Goal: Task Accomplishment & Management: Use online tool/utility

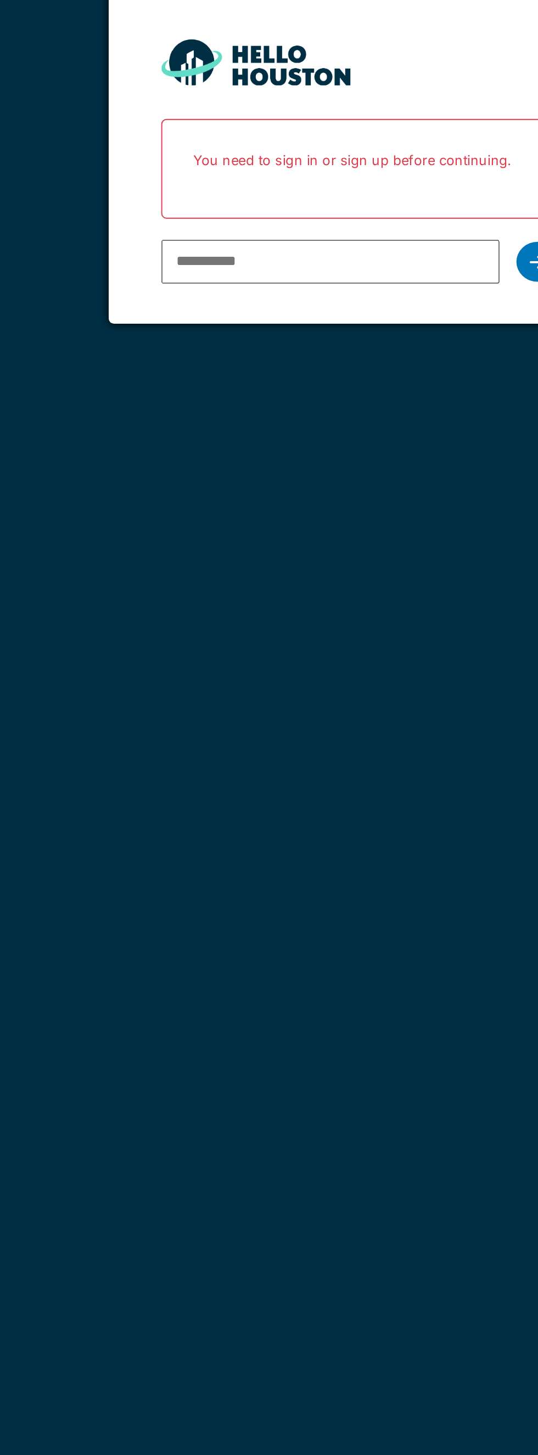
click at [203, 225] on input "email" at bounding box center [253, 222] width 176 height 23
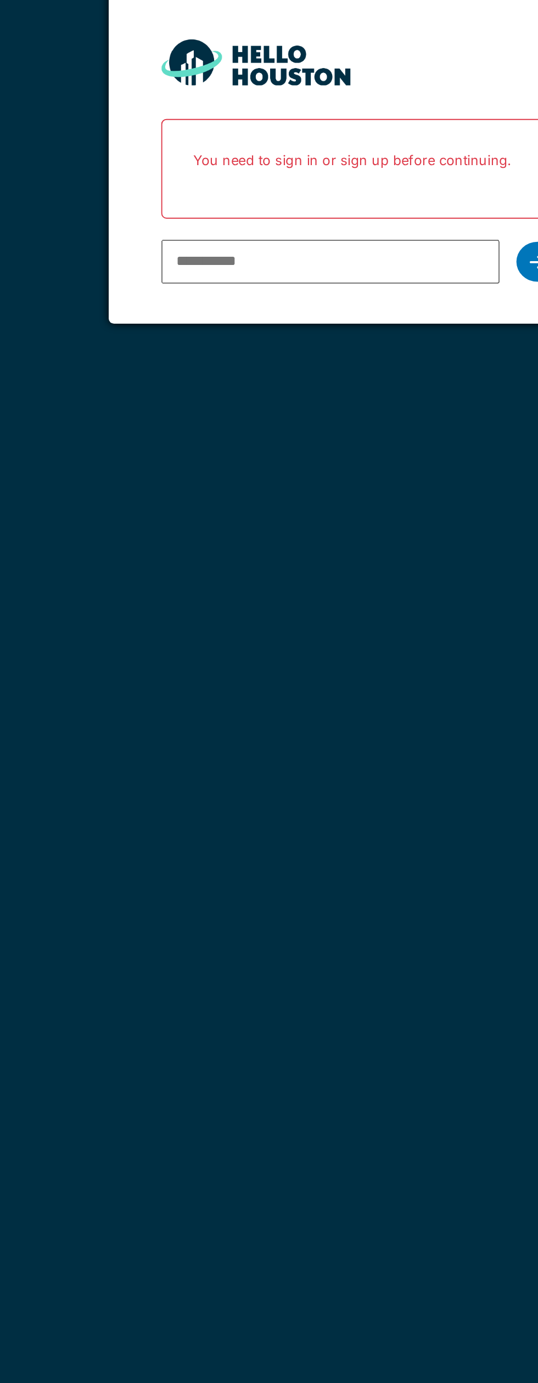
type input "**********"
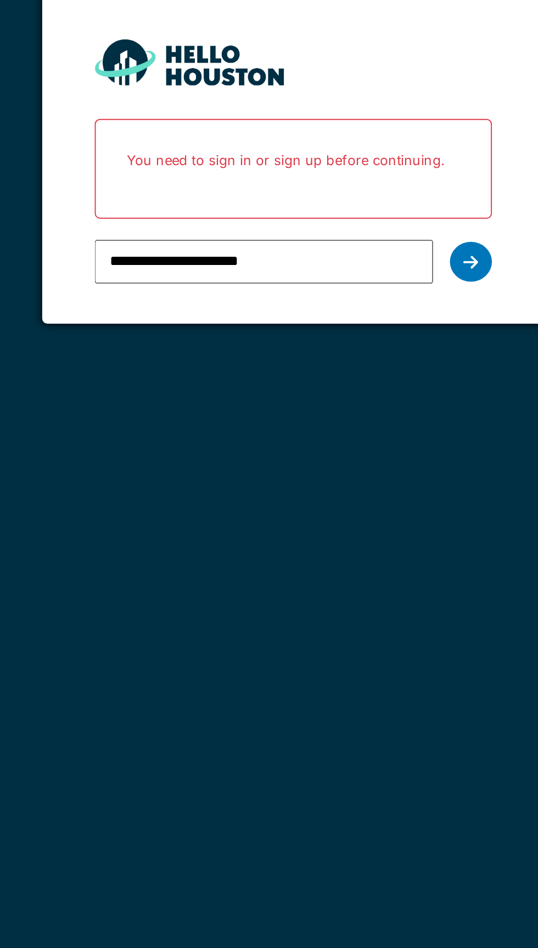
click at [363, 228] on div at bounding box center [362, 222] width 22 height 21
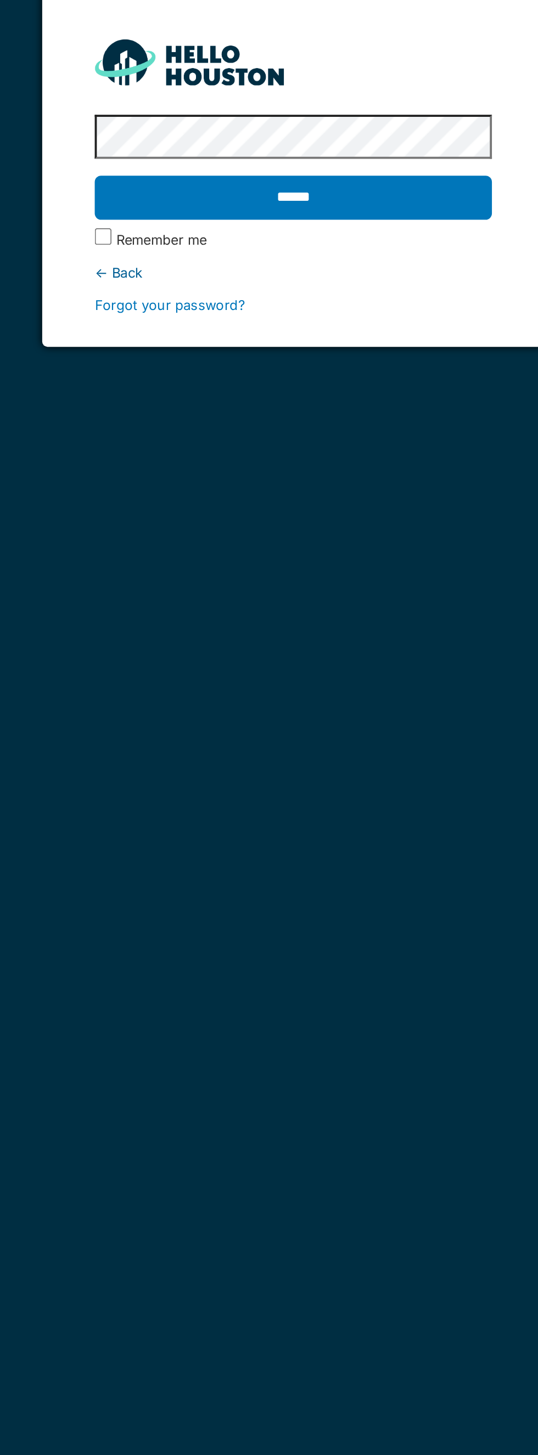
click at [340, 193] on input "******" at bounding box center [268, 188] width 207 height 23
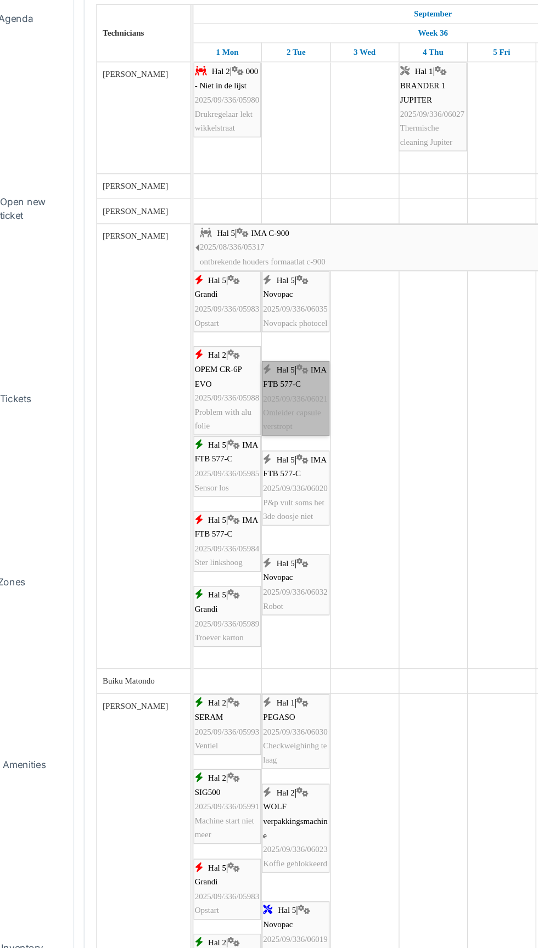
click at [235, 428] on link "Hal 5 | IMA FTB 577-C 2025/09/336/06021 Omleider capsule verstropt" at bounding box center [240, 402] width 50 height 56
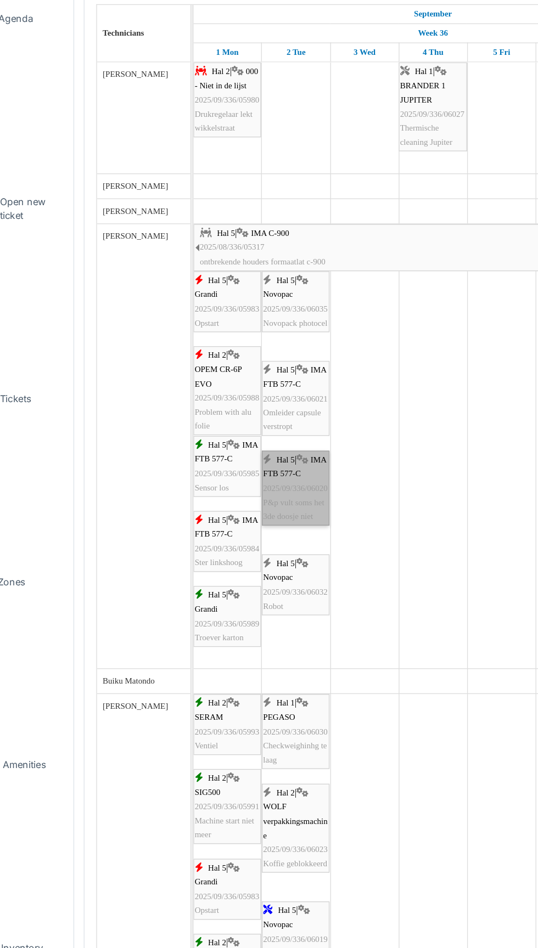
click at [230, 474] on link "Hal 5 | IMA FTB 577-C 2025/09/336/06020 P&p vult soms het 3de doosje niet" at bounding box center [240, 469] width 50 height 56
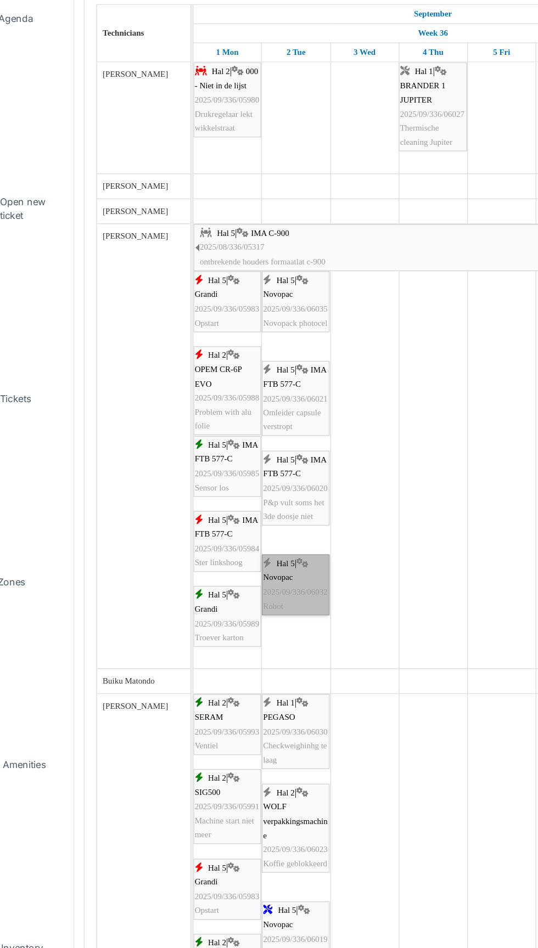
click at [242, 549] on link "Hal 5 | Novopac 2025/09/336/06032 Robot" at bounding box center [240, 541] width 50 height 46
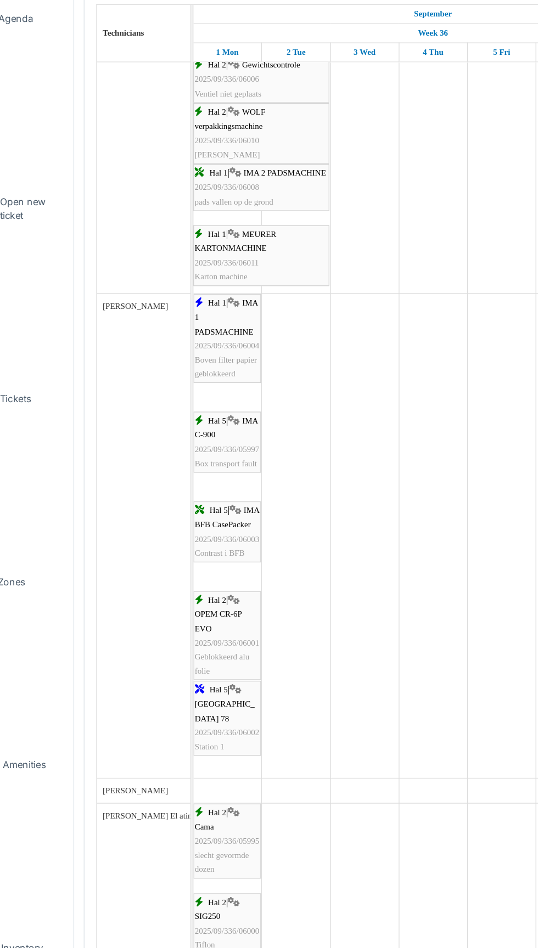
scroll to position [1280, 0]
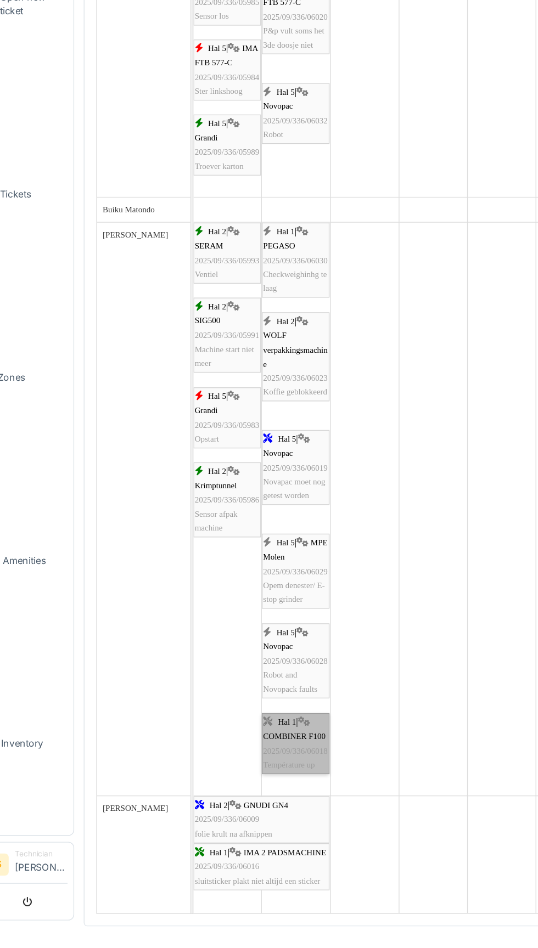
click at [255, 824] on link "Hal 1 | COMBINER F100 2025/09/336/06018 Température up" at bounding box center [240, 812] width 50 height 46
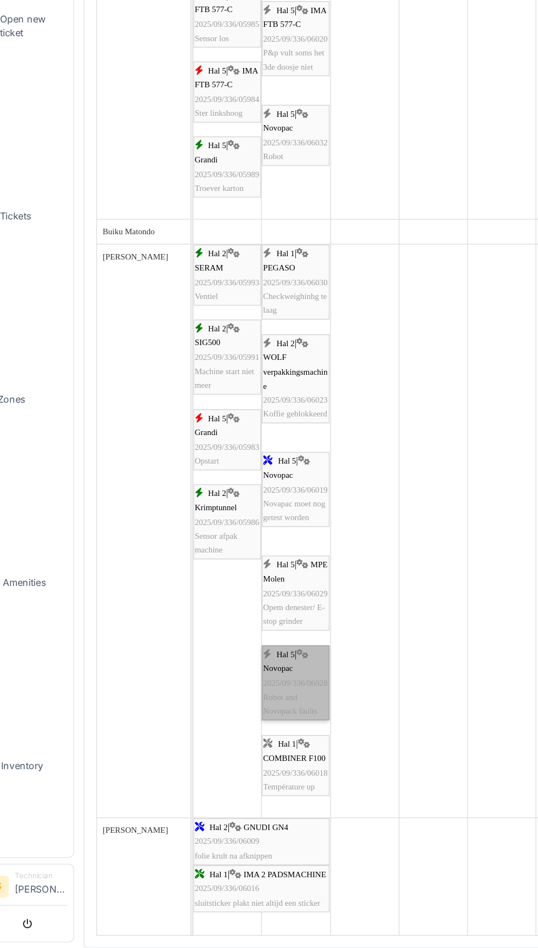
click at [242, 726] on link "Hal 5 | Novopac 2025/09/336/06028 Robot and Novopack faults" at bounding box center [240, 750] width 50 height 56
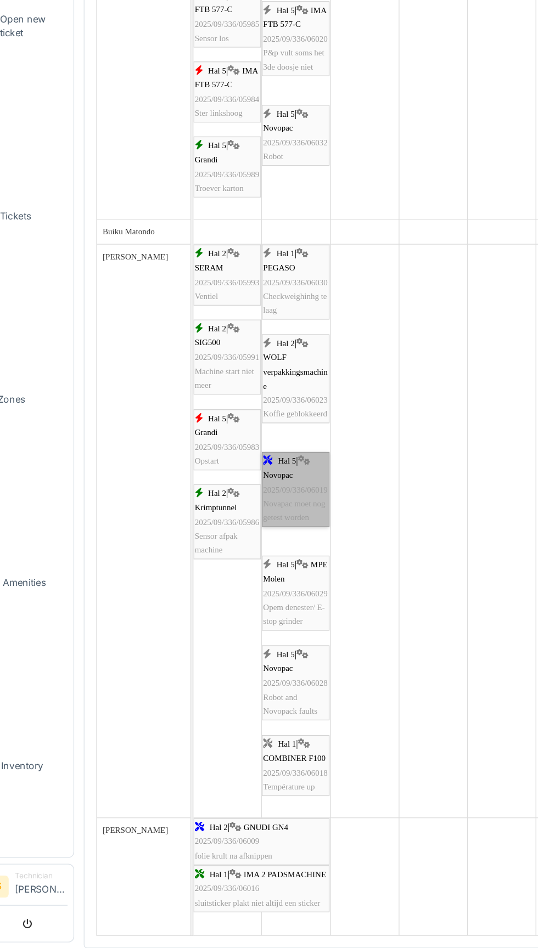
click at [244, 623] on link "Hal 5 | Novopac 2025/09/336/06019 Novapac moet nog getest worden" at bounding box center [240, 606] width 50 height 56
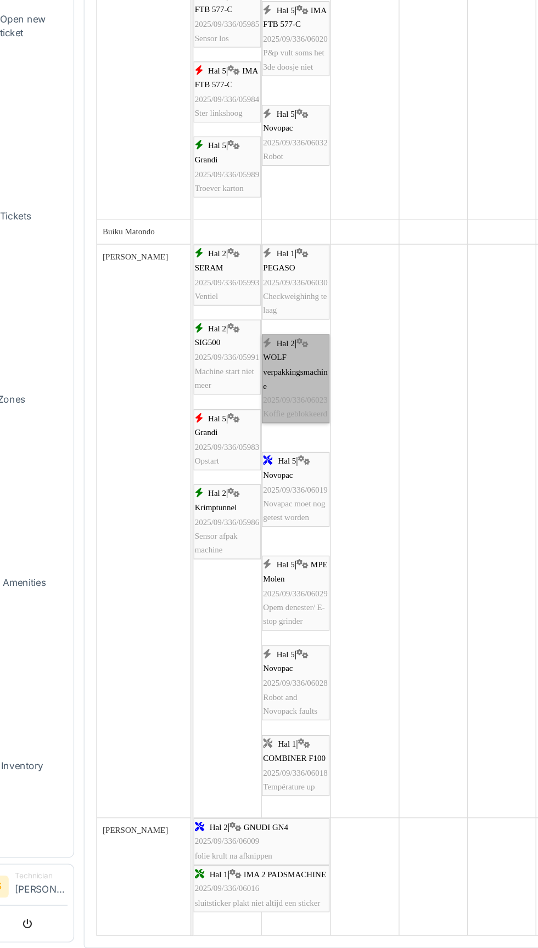
click at [235, 554] on link "Hal 2 | WOLF verpakkingsmachine 2025/09/336/06023 Koffie geblokkeerd" at bounding box center [240, 523] width 50 height 66
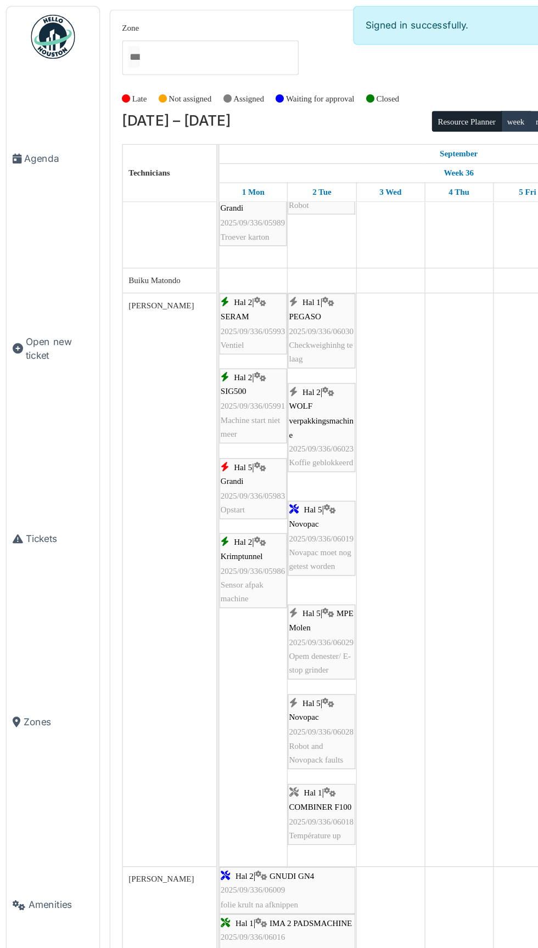
scroll to position [432, 0]
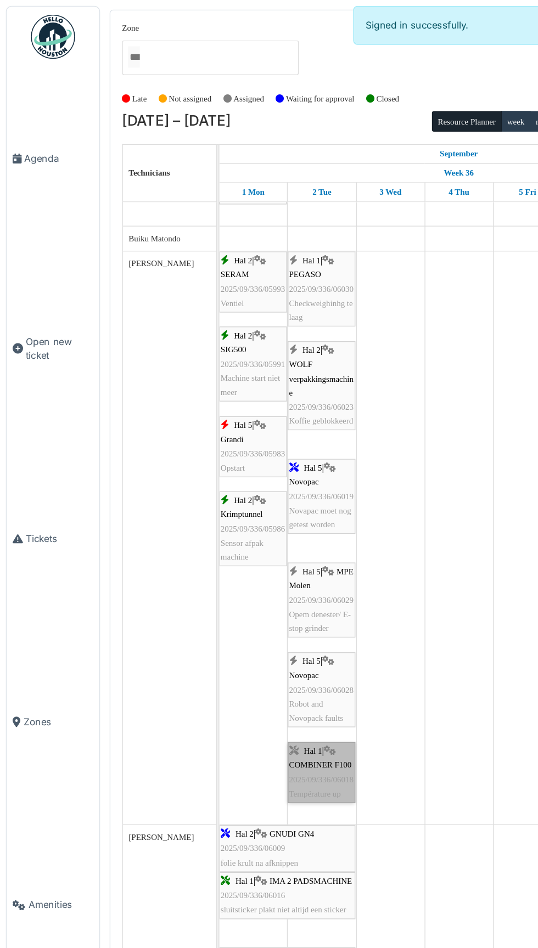
click at [241, 586] on link "Hal 1 | COMBINER F100 2025/09/336/06018 Température up" at bounding box center [240, 577] width 50 height 46
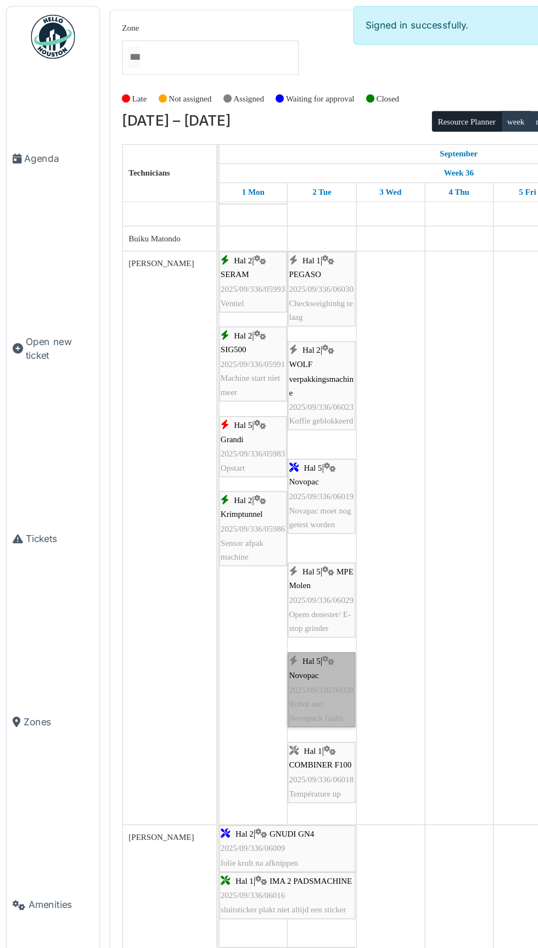
click at [233, 527] on link "Hal 5 | Novopac 2025/09/336/06028 Robot and Novopack faults" at bounding box center [240, 515] width 50 height 56
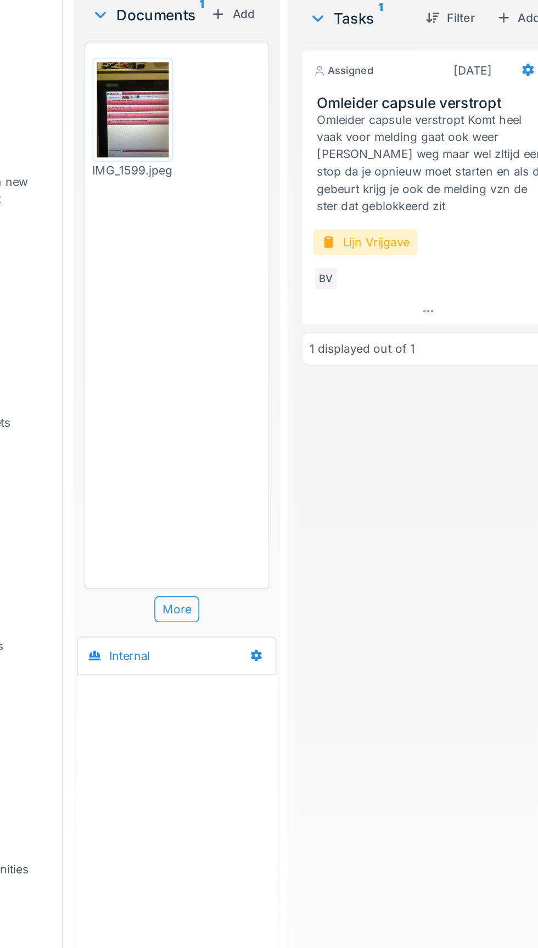
click at [108, 219] on img at bounding box center [117, 211] width 44 height 59
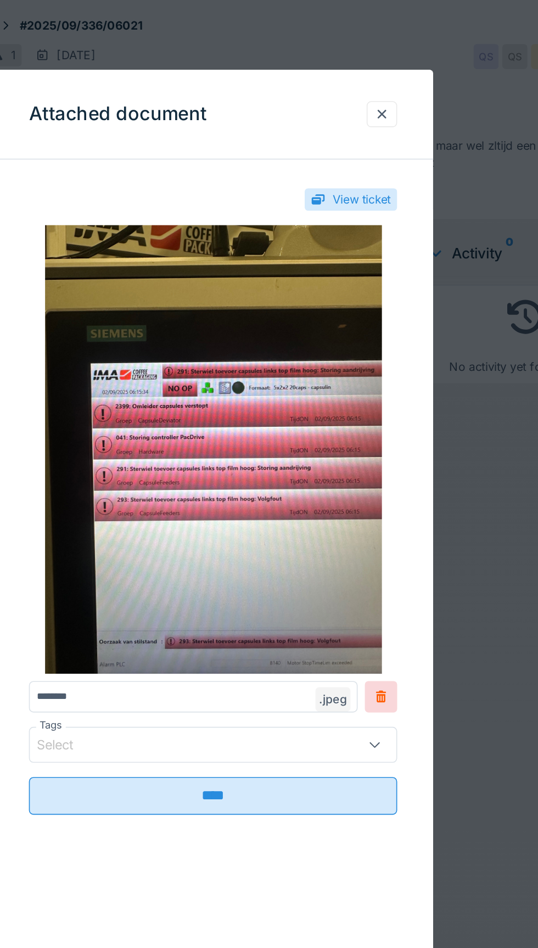
click at [365, 432] on div at bounding box center [372, 426] width 20 height 19
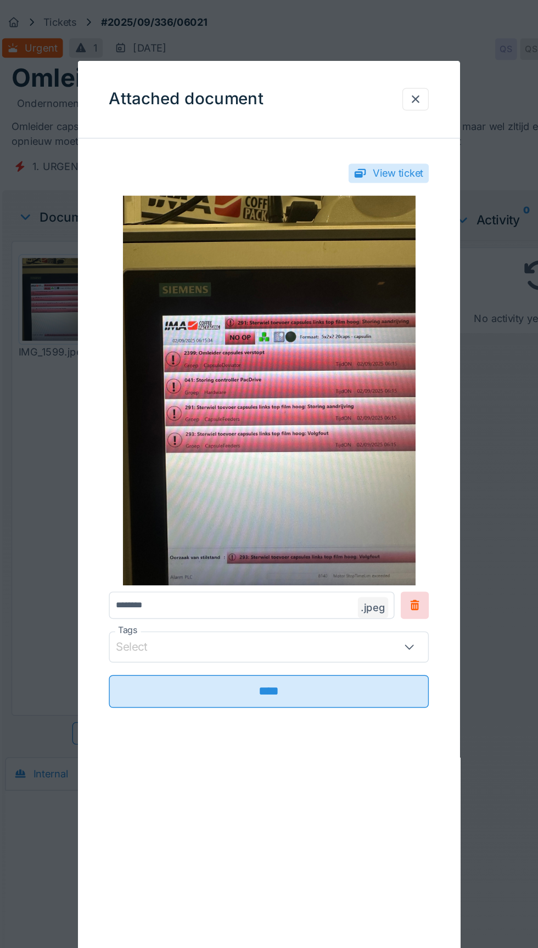
click at [365, 74] on div at bounding box center [372, 70] width 19 height 16
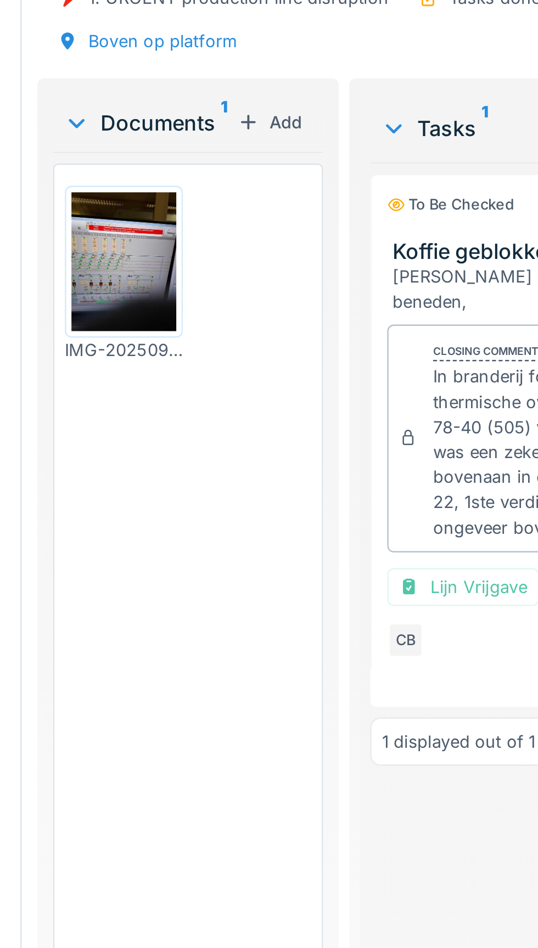
click at [117, 229] on img at bounding box center [117, 216] width 44 height 59
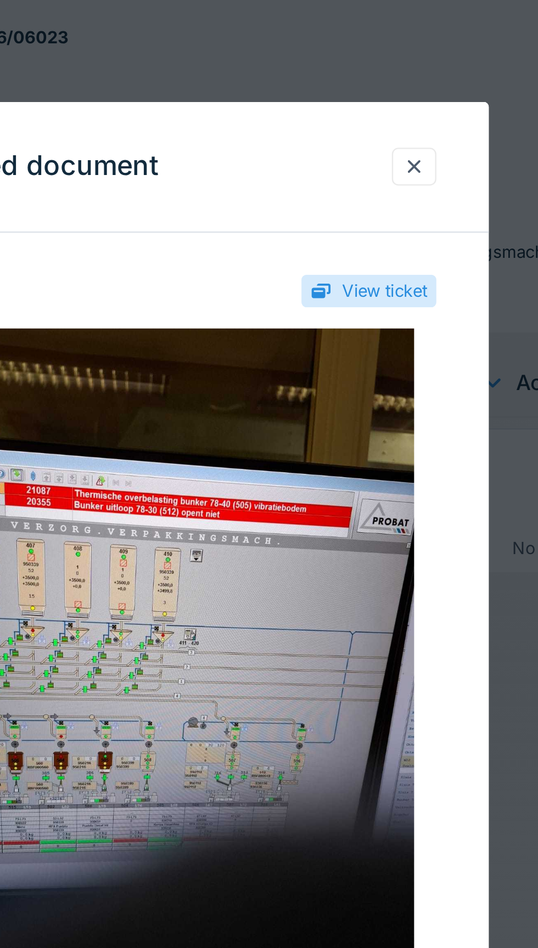
click at [367, 72] on div at bounding box center [372, 70] width 19 height 16
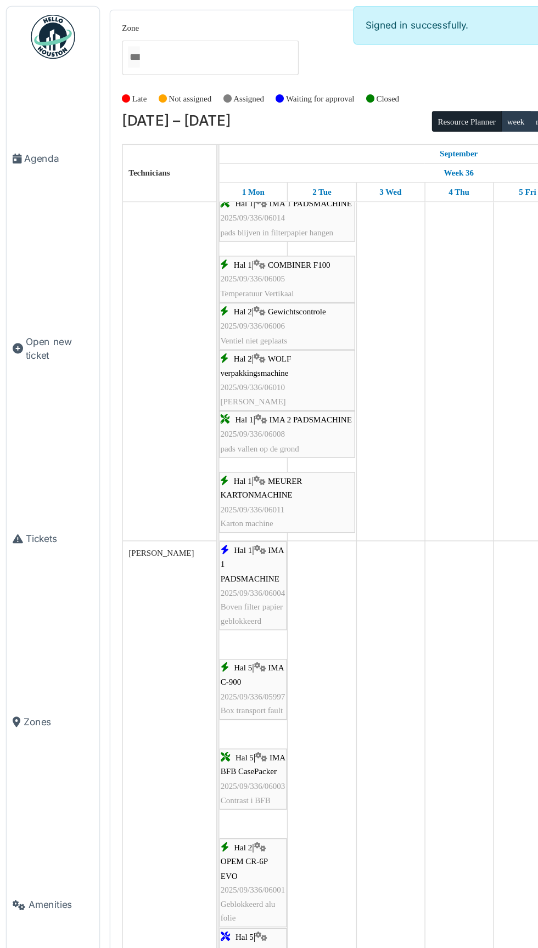
scroll to position [1033, 0]
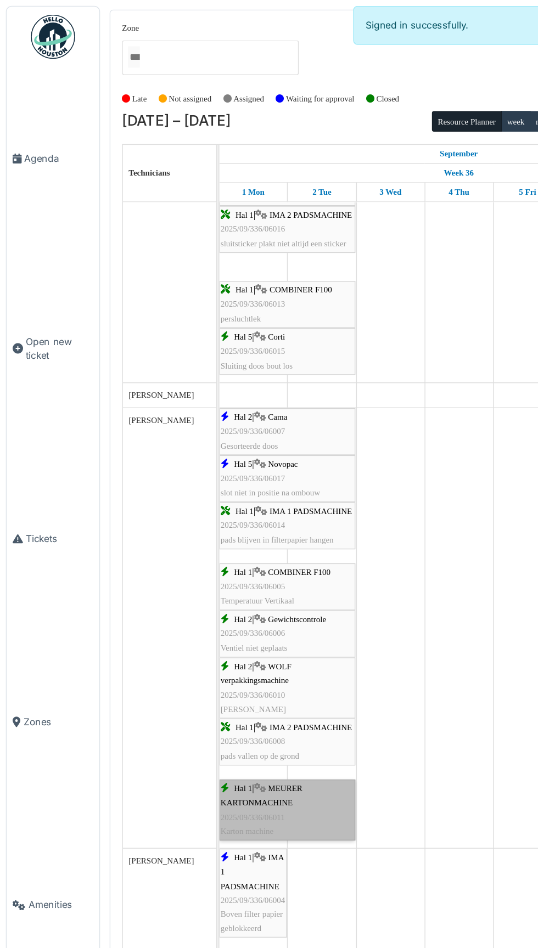
click at [210, 607] on link "Hal 1 | MEURER KARTONMACHINE 2025/09/336/06011 Karton machine" at bounding box center [215, 605] width 102 height 46
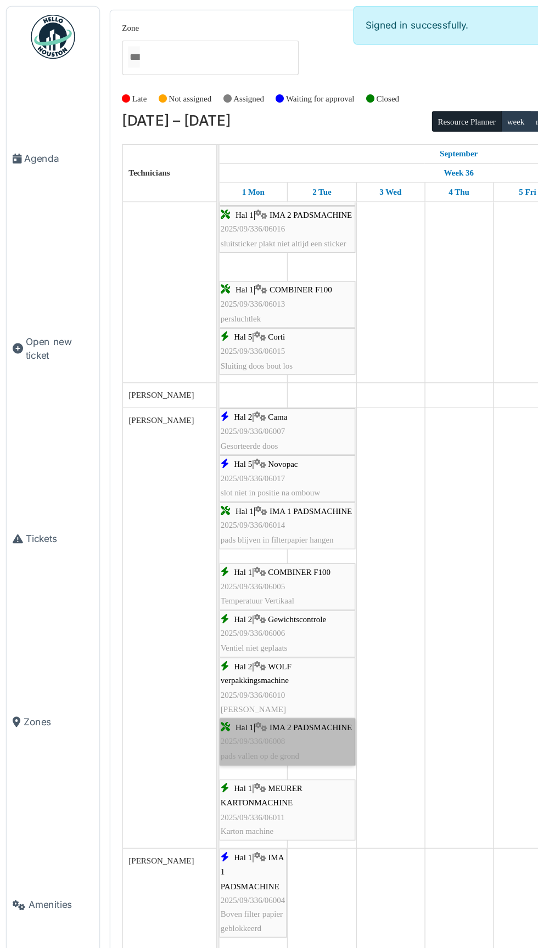
click at [216, 558] on link "Hal 1 | IMA 2 PADSMACHINE 2025/09/336/06008 pads vallen op de grond" at bounding box center [215, 553] width 102 height 35
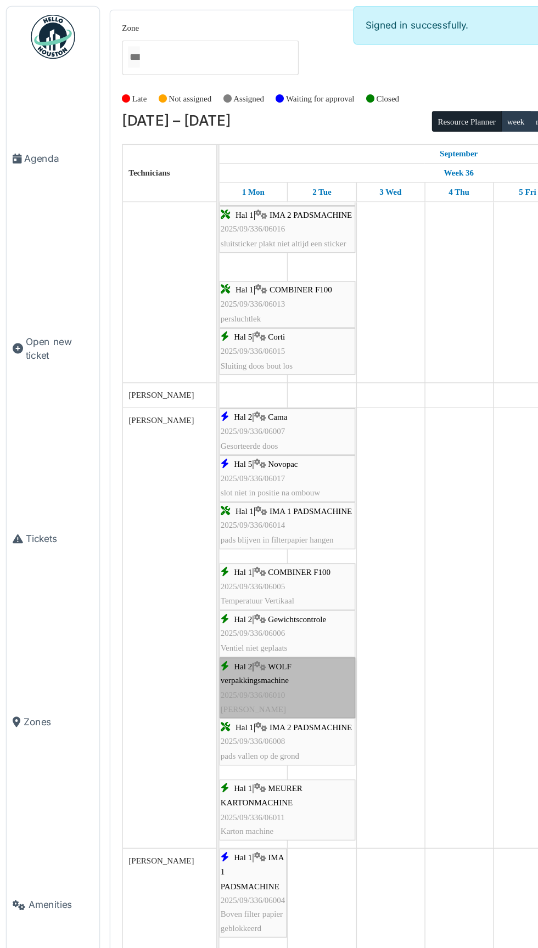
click at [218, 513] on link "Hal 2 | WOLF verpakkingsmachine 2025/09/336/06010 Wikkel verschuift" at bounding box center [215, 514] width 102 height 46
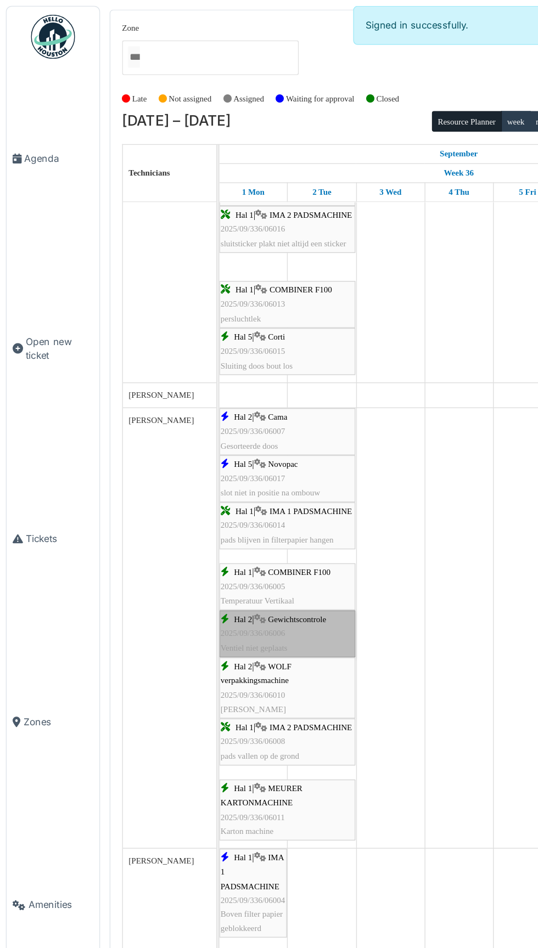
click at [213, 473] on link "Hal 2 | Gewichtscontrole 2025/09/336/06006 Ventiel niet geplaats" at bounding box center [215, 472] width 102 height 35
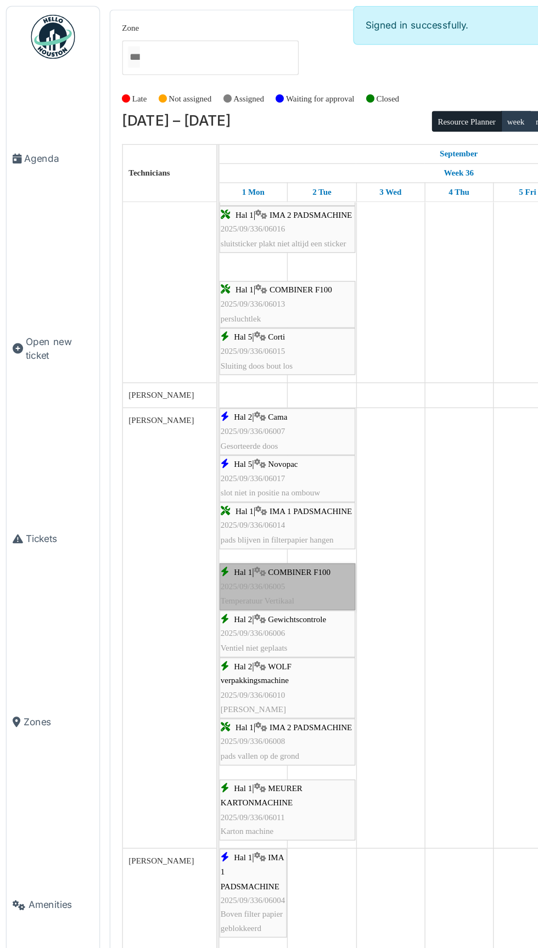
click at [221, 440] on link "Hal 1 | COMBINER F100 2025/09/336/06005 Temperatuur Vertikaal" at bounding box center [215, 437] width 102 height 35
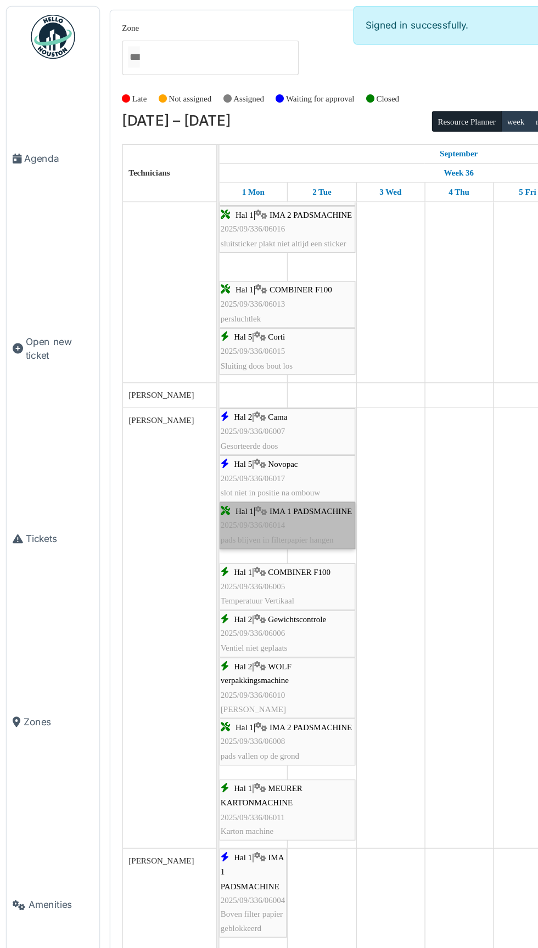
click at [223, 406] on link "Hal 1 | IMA 1 PADSMACHINE 2025/09/336/06014 pads blijven in filterpapier hangen" at bounding box center [215, 392] width 102 height 35
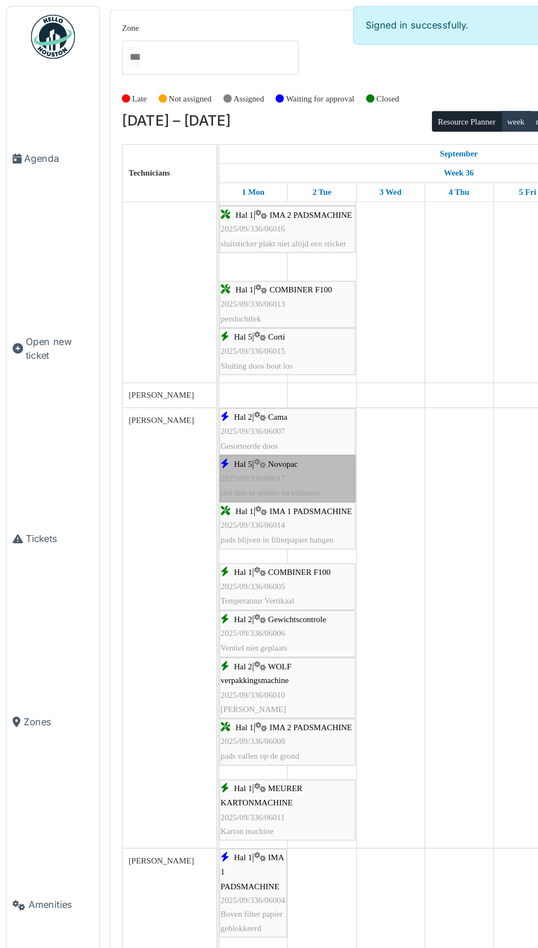
click at [216, 359] on link "Hal 5 | Novopac 2025/09/336/06017 slot niet in positie na ombouw" at bounding box center [215, 357] width 102 height 35
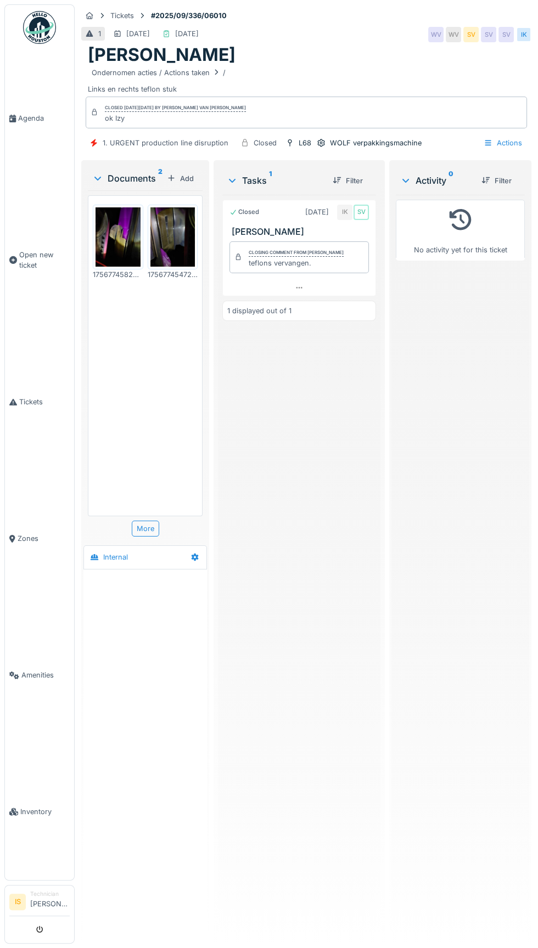
click at [121, 257] on img at bounding box center [117, 237] width 45 height 60
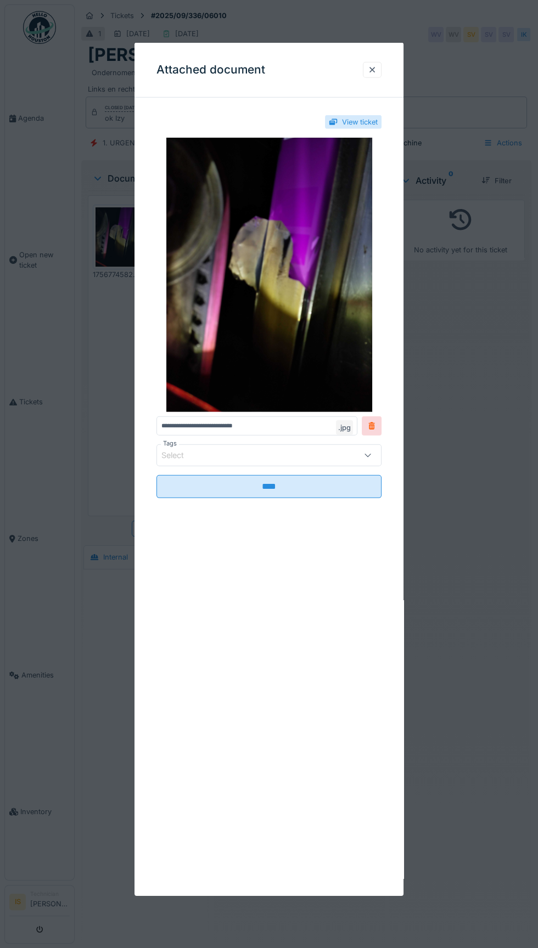
click at [198, 458] on div "Select" at bounding box center [180, 455] width 38 height 12
click at [154, 522] on div "**********" at bounding box center [268, 317] width 269 height 423
click at [340, 687] on div "**********" at bounding box center [268, 469] width 269 height 853
click at [372, 70] on div at bounding box center [372, 70] width 9 height 10
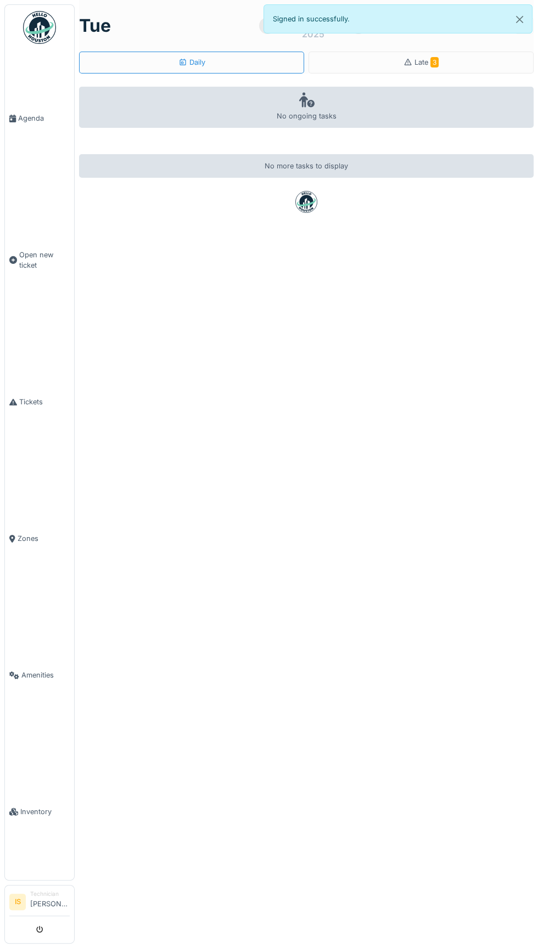
click at [31, 143] on link "Agenda" at bounding box center [39, 118] width 69 height 137
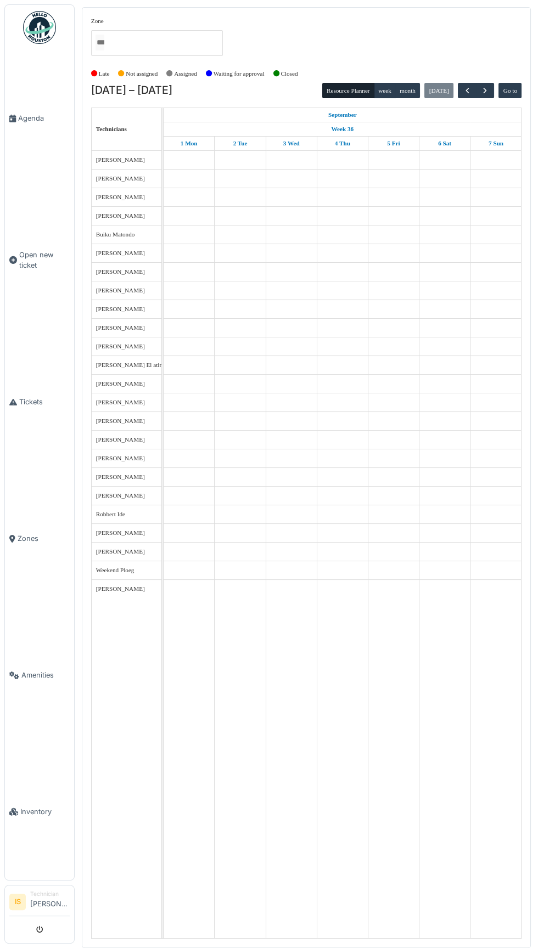
click at [12, 122] on icon at bounding box center [12, 119] width 7 height 8
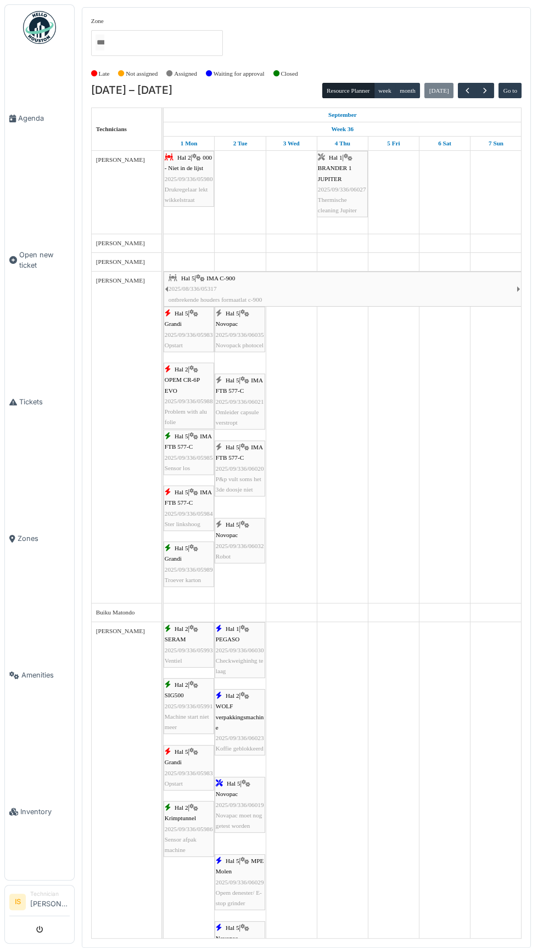
click at [27, 123] on span "Agenda" at bounding box center [44, 118] width 52 height 10
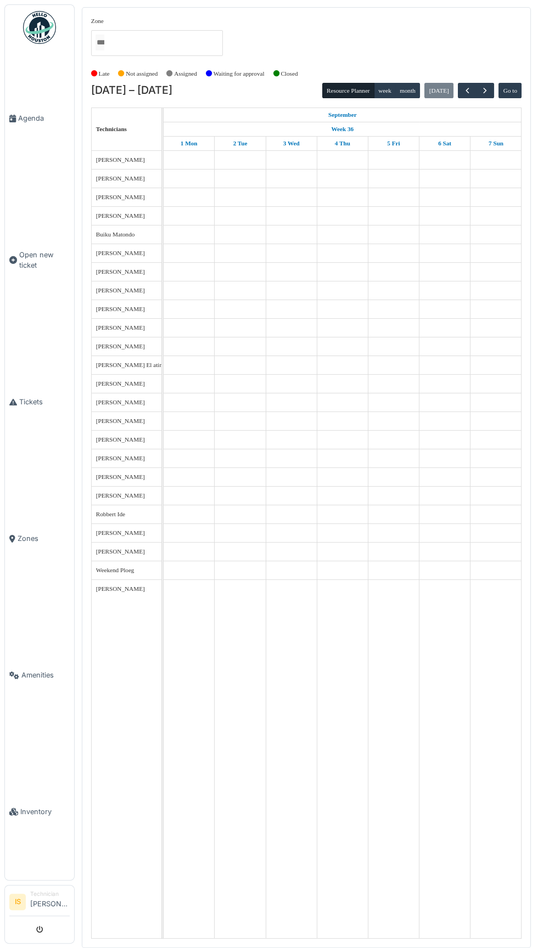
click at [43, 40] on img at bounding box center [39, 27] width 33 height 33
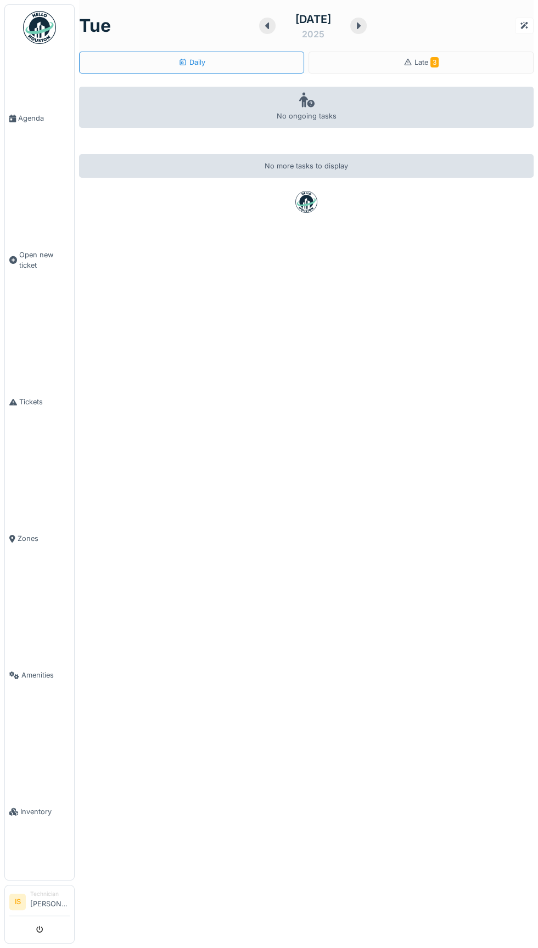
click at [437, 87] on div "No ongoing tasks" at bounding box center [306, 107] width 454 height 41
click at [428, 69] on div "Late 3" at bounding box center [420, 63] width 225 height 22
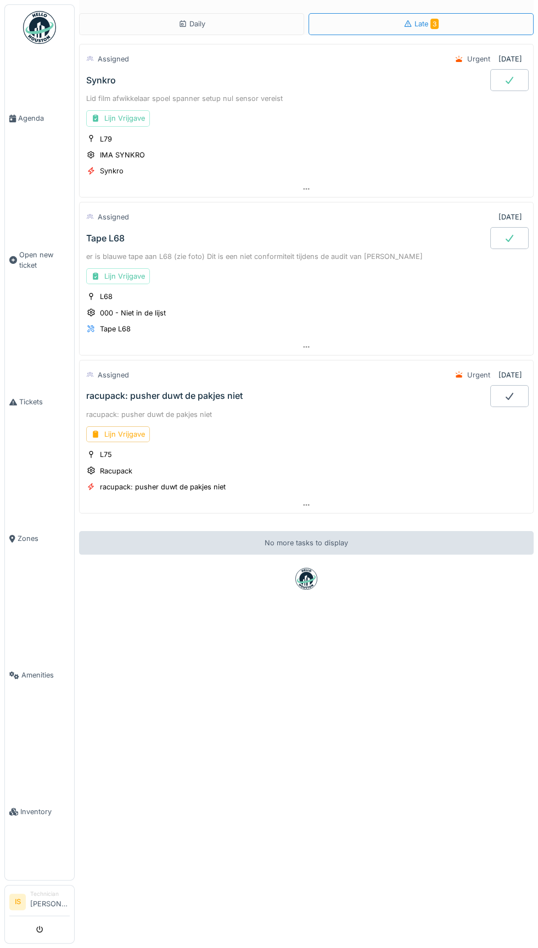
click at [373, 663] on div "Daily Late 3 Assigned Urgent 8/5/2025 Synkro Lid film afwikkelaar spoel spanner…" at bounding box center [306, 474] width 463 height 948
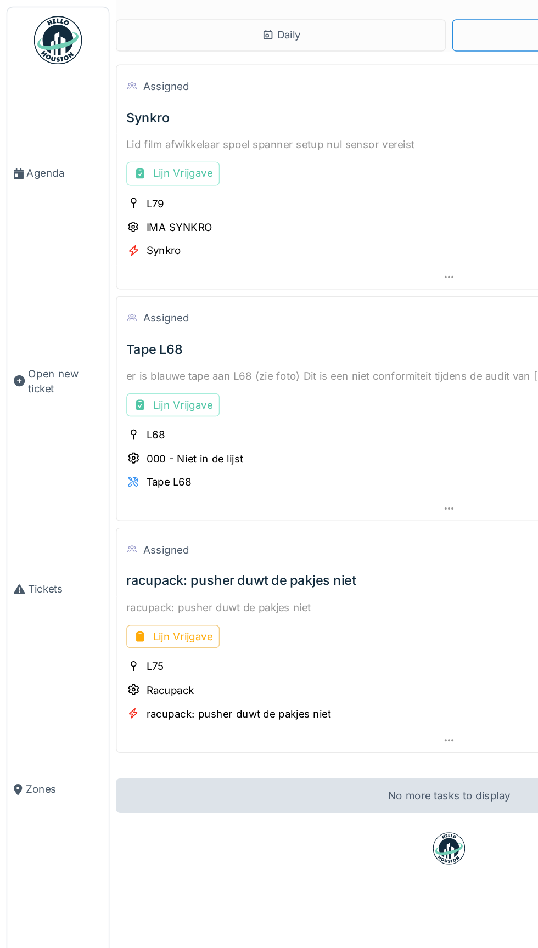
click at [29, 140] on link "Agenda" at bounding box center [39, 118] width 69 height 137
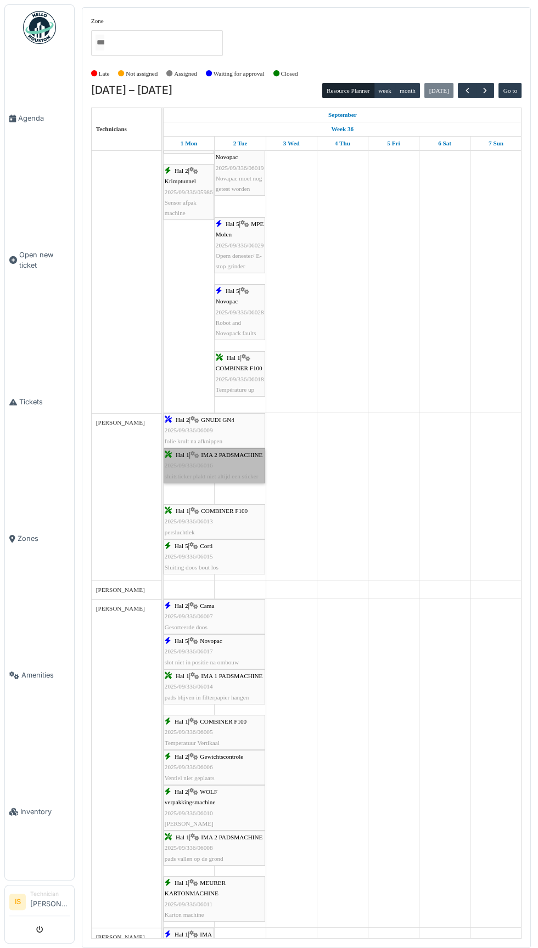
click at [214, 453] on link "Hal 1 | IMA 2 PADSMACHINE 2025/09/336/06016 sluitsticker plakt niet altijd een …" at bounding box center [215, 465] width 102 height 35
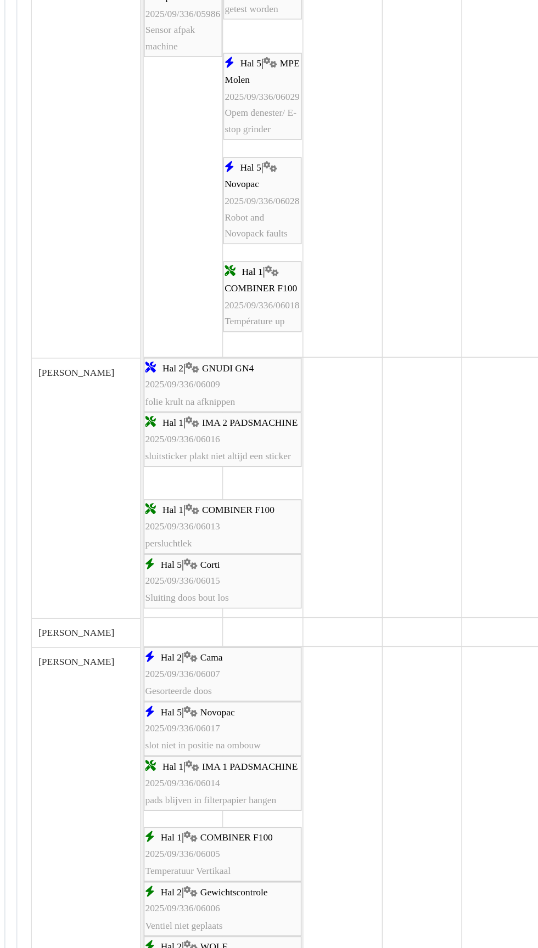
scroll to position [634, 0]
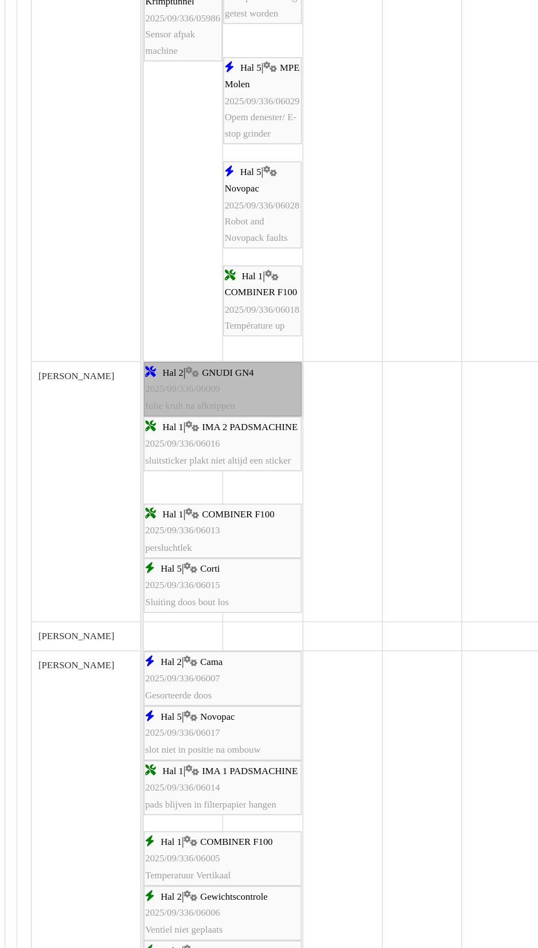
click at [198, 429] on link "Hal 2 | GNUDI GN4 2025/09/336/06009 folie krult na afknippen" at bounding box center [215, 433] width 102 height 35
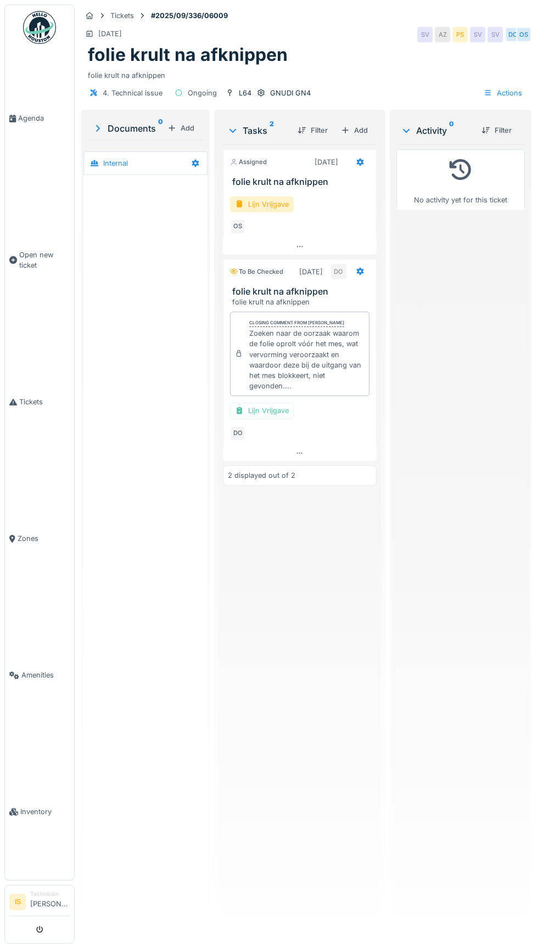
click at [138, 336] on div at bounding box center [145, 556] width 124 height 762
